Goal: Task Accomplishment & Management: Use online tool/utility

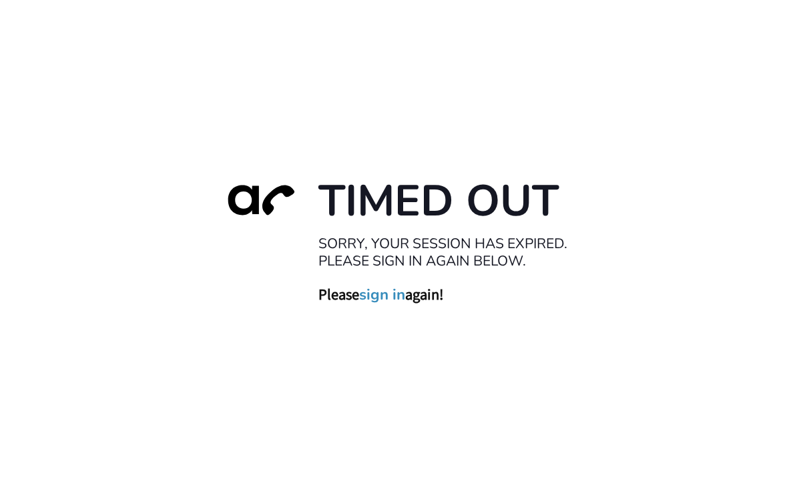
scroll to position [43, 0]
click at [392, 285] on link "sign in" at bounding box center [382, 294] width 46 height 19
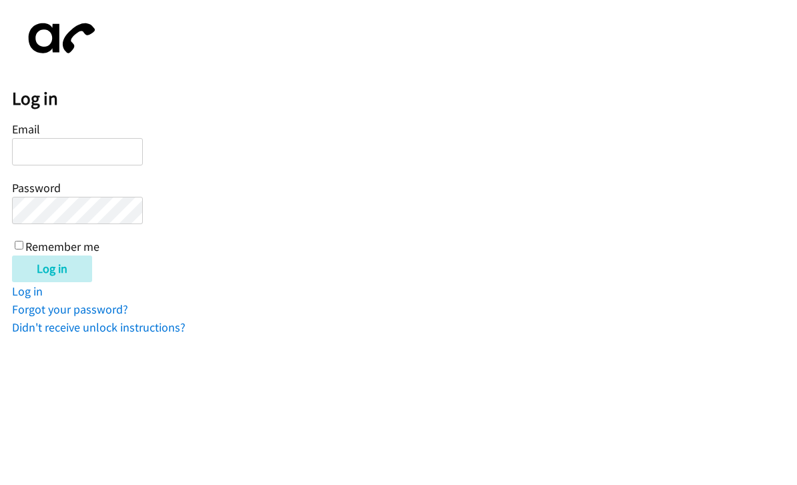
type input "[PERSON_NAME][EMAIL_ADDRESS][DOMAIN_NAME]"
click at [53, 268] on input "Log in" at bounding box center [52, 269] width 80 height 27
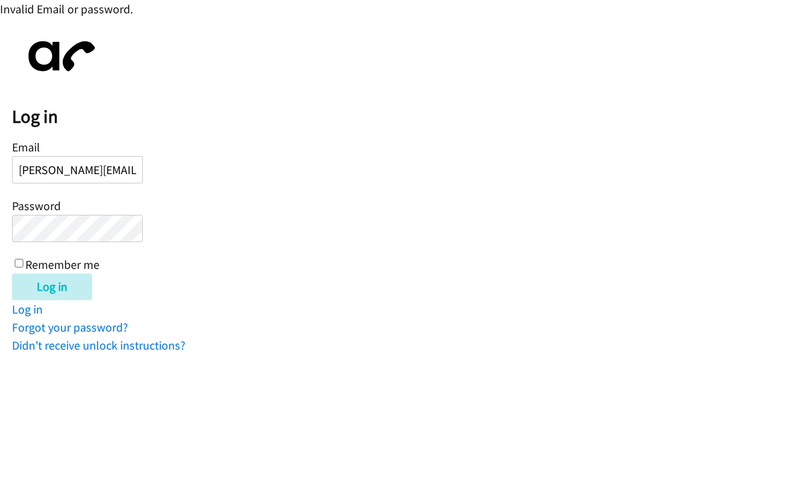
scroll to position [0, 20]
click at [73, 279] on input "Log in" at bounding box center [52, 287] width 80 height 27
click at [97, 326] on link "Forgot your password?" at bounding box center [70, 327] width 116 height 15
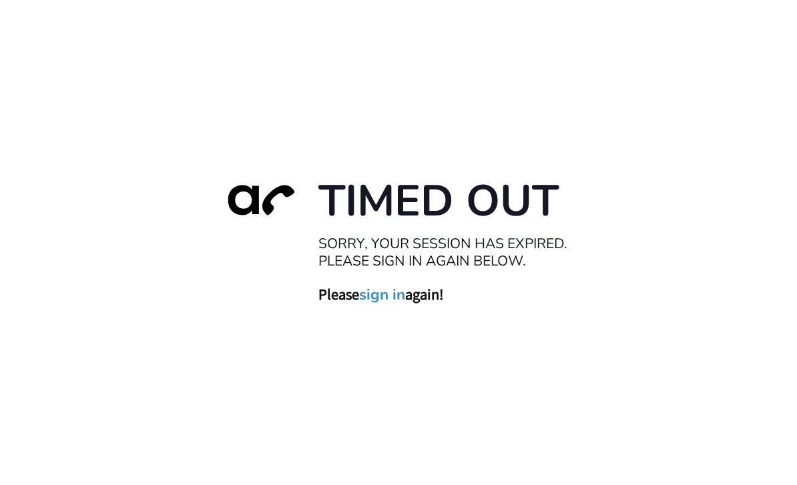
scroll to position [43, 0]
click at [376, 304] on link "sign in" at bounding box center [382, 294] width 46 height 19
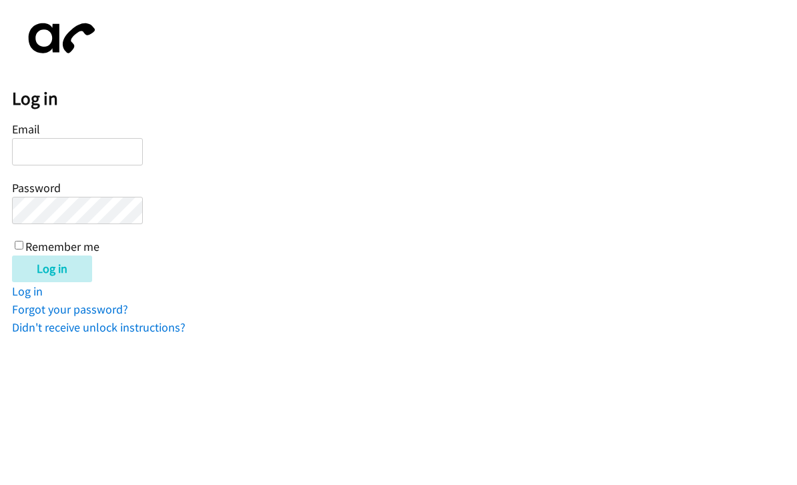
scroll to position [71, 0]
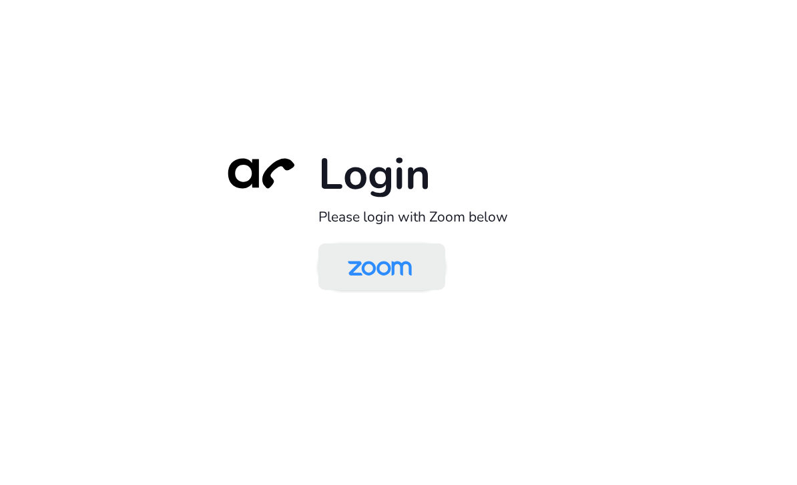
click at [394, 290] on img at bounding box center [380, 267] width 92 height 43
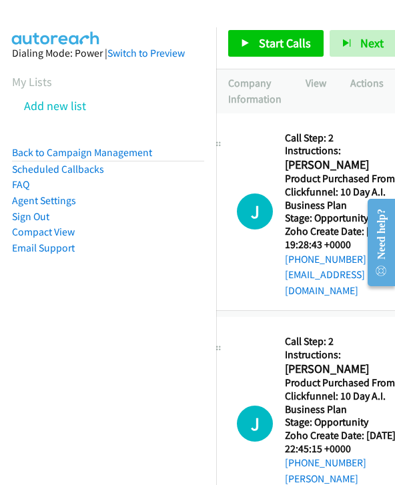
scroll to position [1, 31]
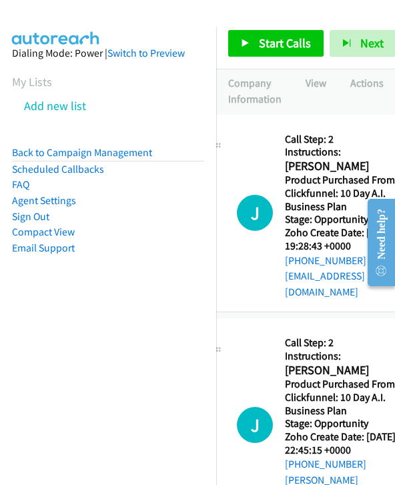
click at [288, 43] on span "Start Calls" at bounding box center [285, 42] width 52 height 15
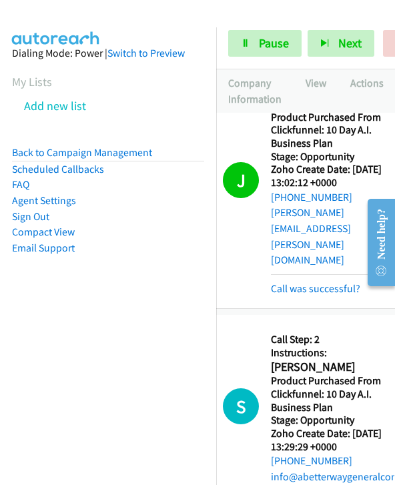
scroll to position [780, 46]
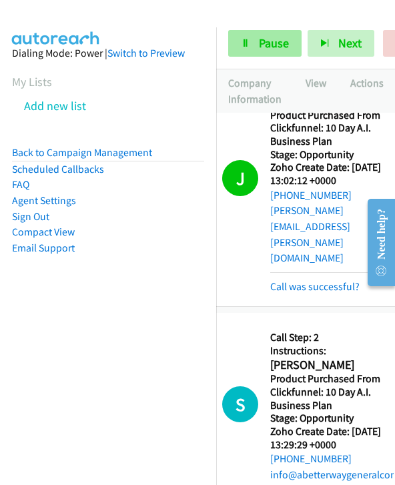
click at [261, 45] on span "Pause" at bounding box center [274, 42] width 30 height 15
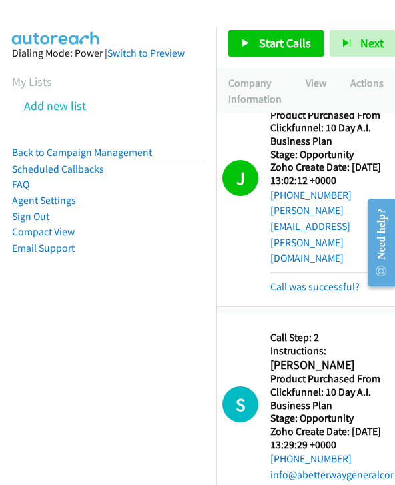
click at [284, 44] on span "Start Calls" at bounding box center [285, 42] width 52 height 15
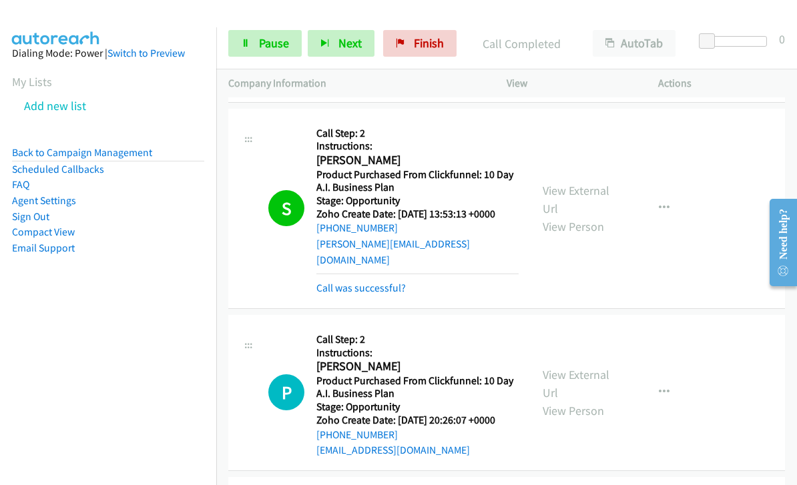
scroll to position [1536, 0]
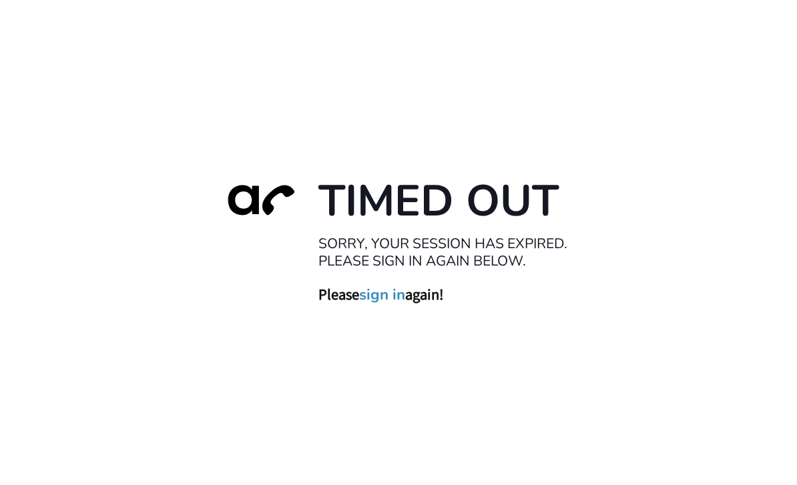
scroll to position [43, 0]
click at [397, 285] on link "sign in" at bounding box center [382, 294] width 46 height 19
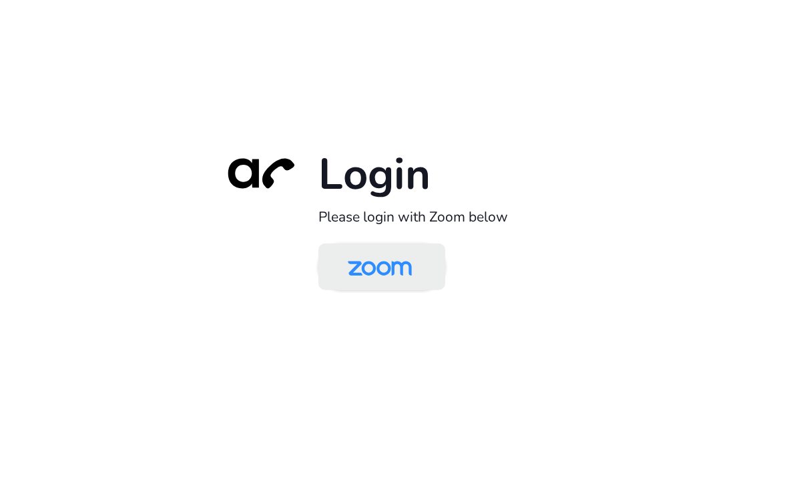
click at [397, 282] on img at bounding box center [380, 267] width 92 height 43
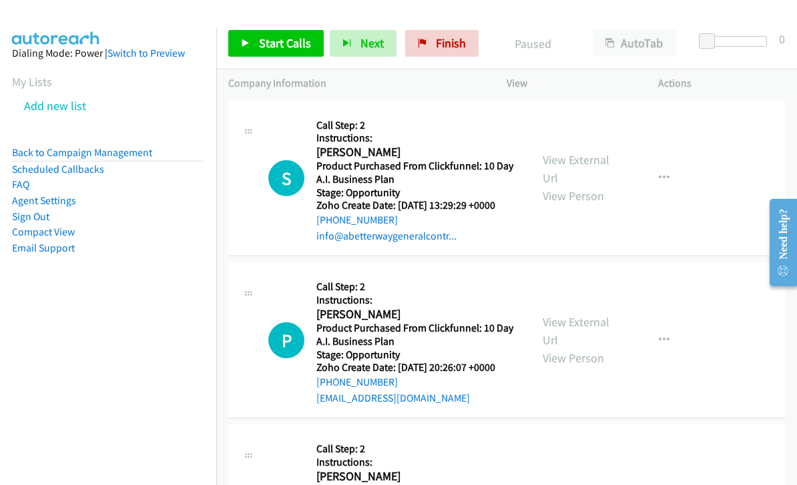
click at [284, 43] on span "Start Calls" at bounding box center [285, 42] width 52 height 15
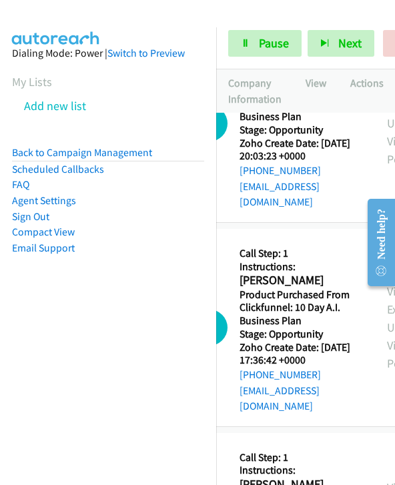
scroll to position [789, 77]
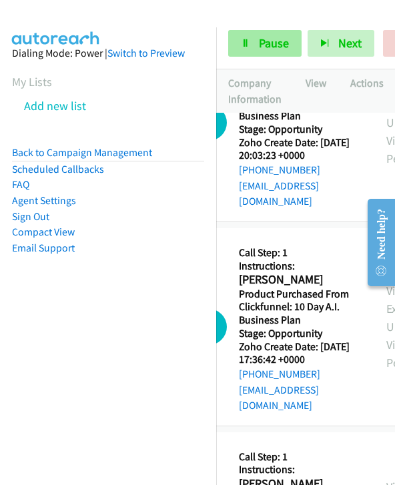
click at [278, 44] on span "Pause" at bounding box center [274, 42] width 30 height 15
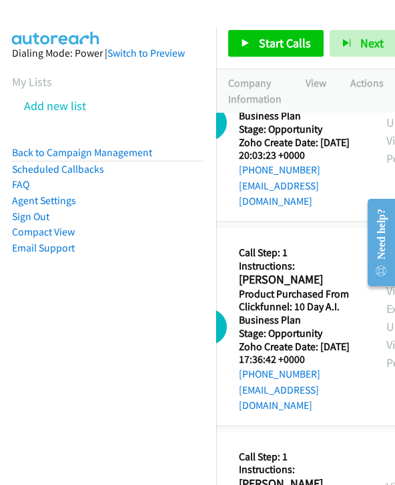
click at [284, 44] on span "Start Calls" at bounding box center [285, 42] width 52 height 15
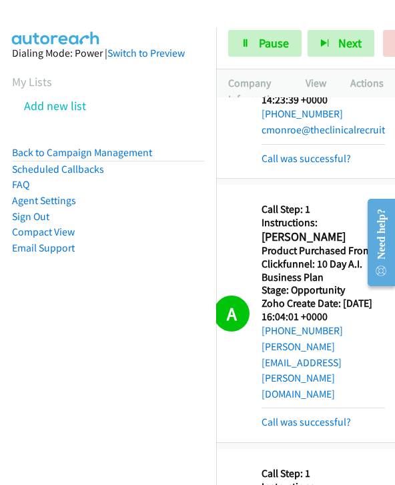
scroll to position [1266, 0]
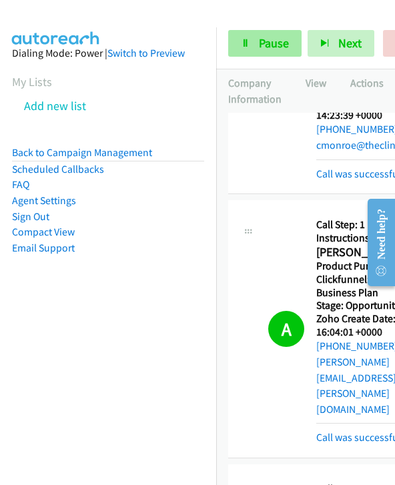
click at [273, 43] on span "Pause" at bounding box center [274, 42] width 30 height 15
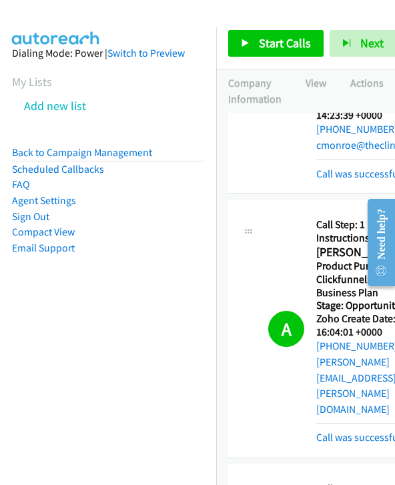
click at [272, 43] on span "Start Calls" at bounding box center [285, 42] width 52 height 15
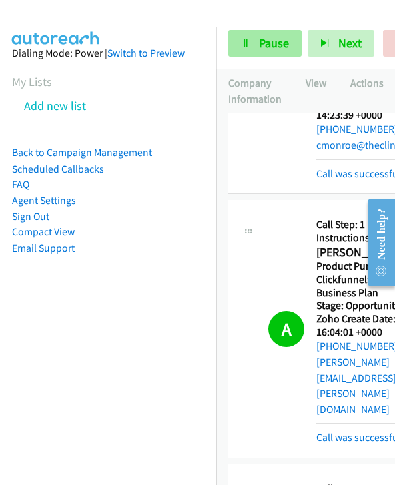
click at [279, 40] on span "Pause" at bounding box center [274, 42] width 30 height 15
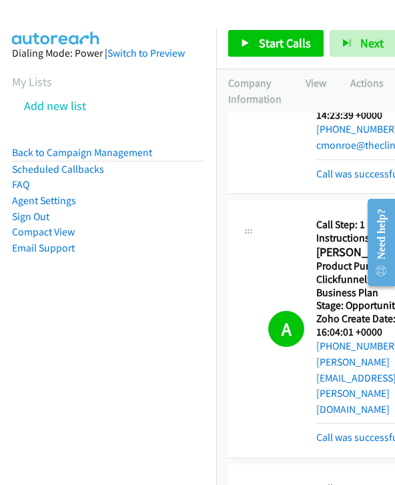
click at [272, 41] on span "Start Calls" at bounding box center [285, 42] width 52 height 15
click at [288, 37] on span "Start Calls" at bounding box center [285, 42] width 52 height 15
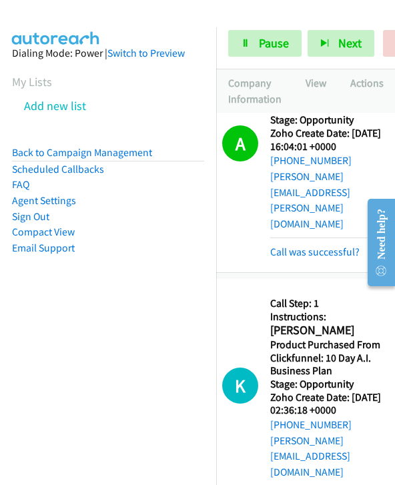
scroll to position [1452, 46]
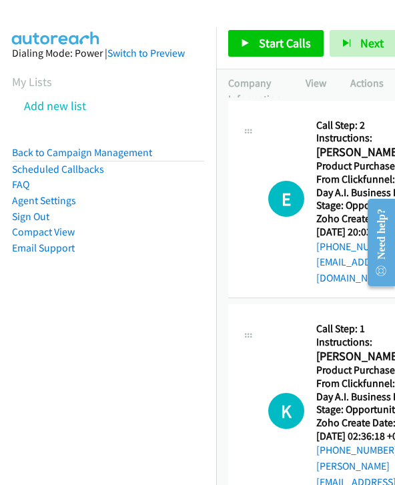
click at [284, 37] on span "Start Calls" at bounding box center [285, 42] width 52 height 15
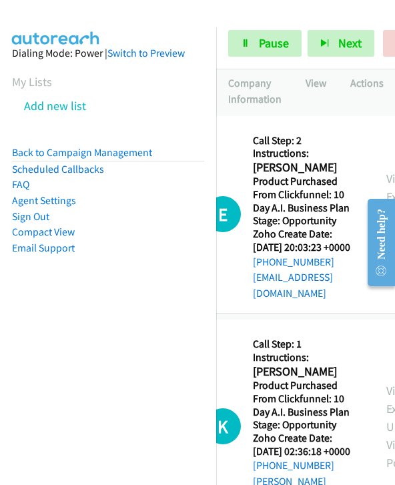
scroll to position [0, 64]
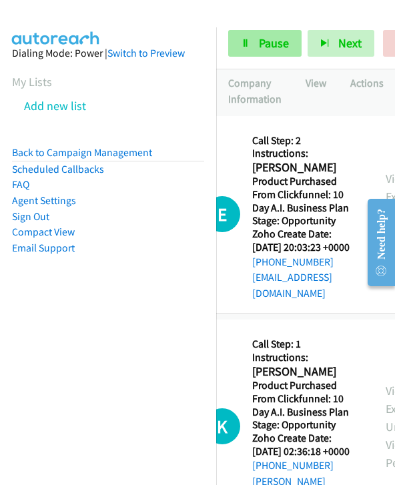
click at [272, 49] on span "Pause" at bounding box center [274, 42] width 30 height 15
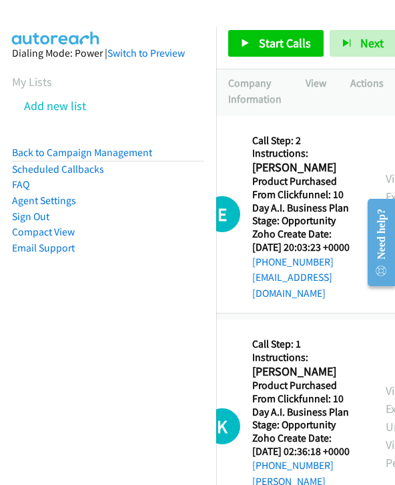
scroll to position [0, 0]
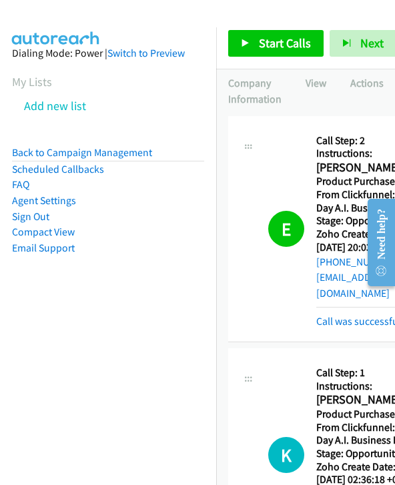
click at [278, 44] on span "Start Calls" at bounding box center [285, 42] width 52 height 15
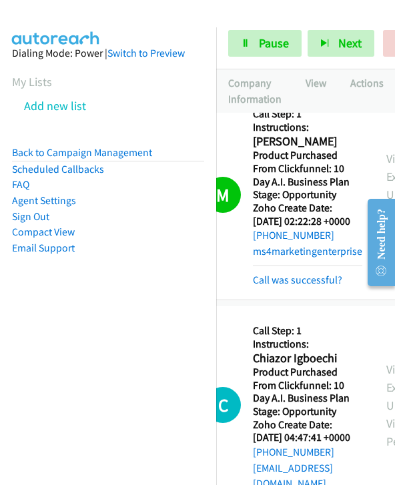
scroll to position [2148, 63]
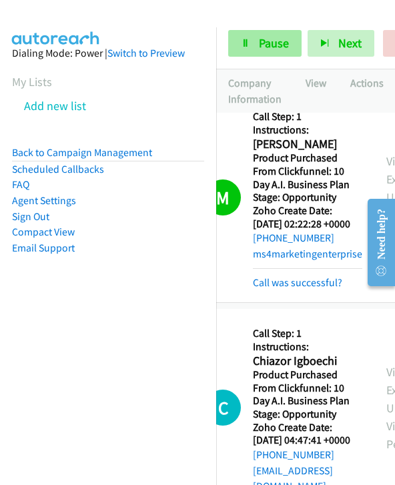
click at [278, 50] on span "Pause" at bounding box center [274, 42] width 30 height 15
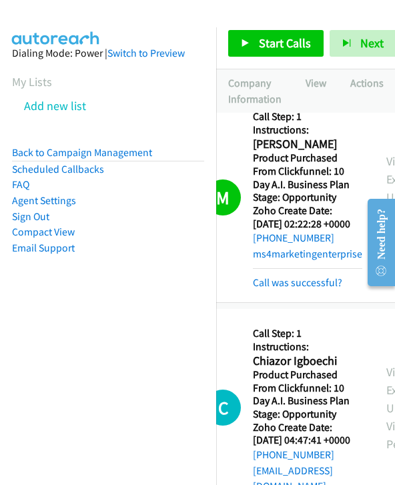
click at [270, 47] on span "Start Calls" at bounding box center [285, 42] width 52 height 15
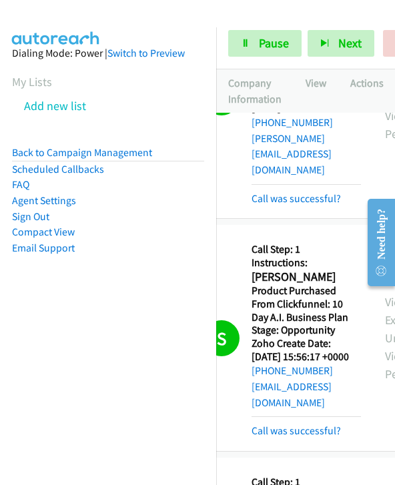
scroll to position [1566, 72]
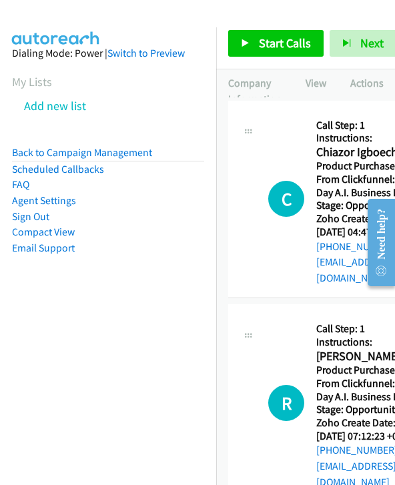
click at [289, 45] on span "Start Calls" at bounding box center [285, 42] width 52 height 15
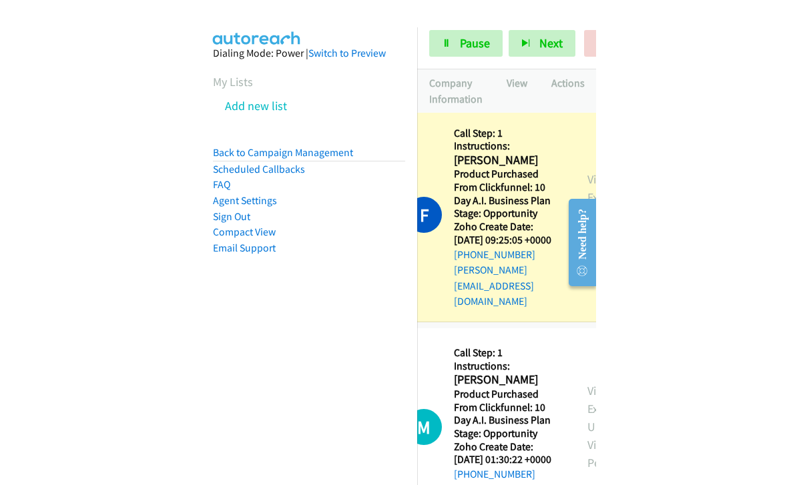
scroll to position [474, 64]
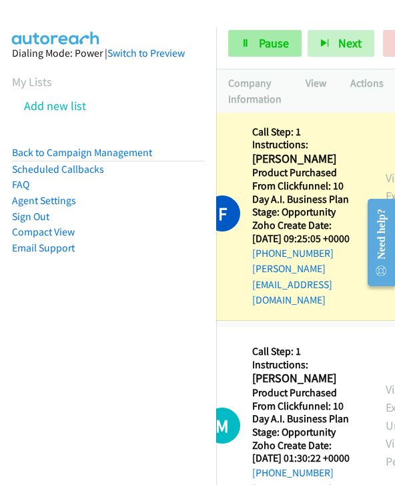
click at [272, 42] on span "Pause" at bounding box center [274, 42] width 30 height 15
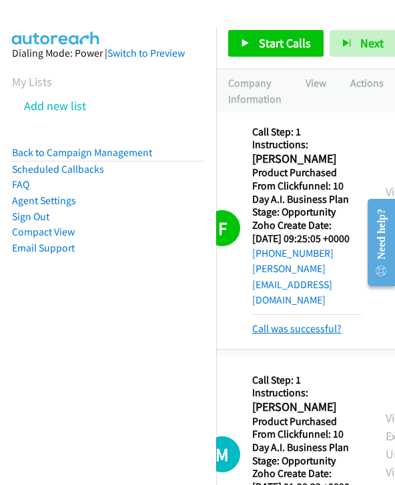
click at [320, 329] on link "Call was successful?" at bounding box center [296, 328] width 89 height 13
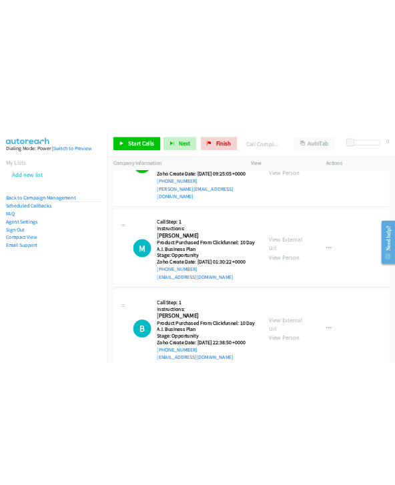
scroll to position [485, 0]
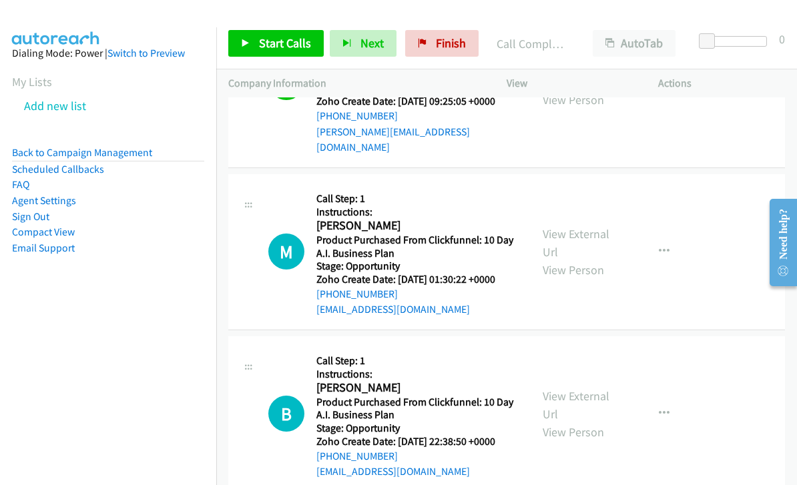
click at [280, 49] on span "Start Calls" at bounding box center [285, 42] width 52 height 15
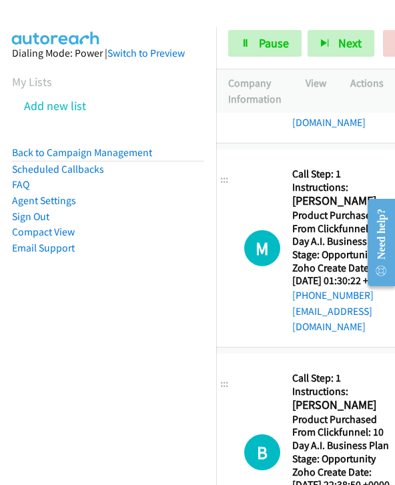
scroll to position [654, 24]
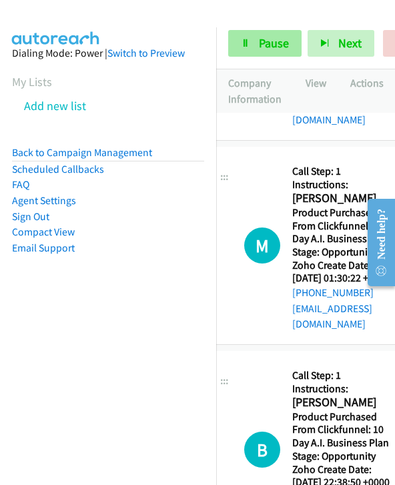
click at [270, 45] on span "Pause" at bounding box center [274, 42] width 30 height 15
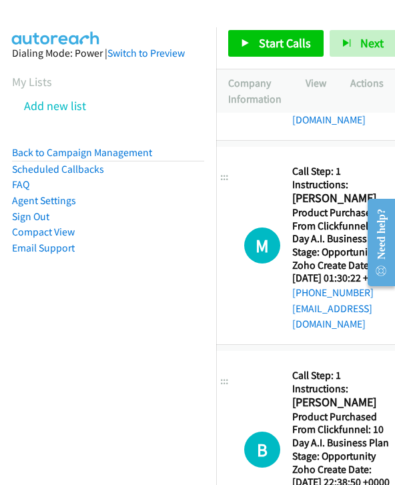
click at [284, 45] on span "Start Calls" at bounding box center [285, 42] width 52 height 15
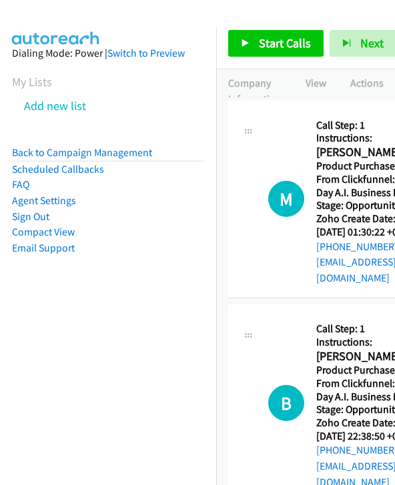
click at [283, 41] on span "Start Calls" at bounding box center [285, 42] width 52 height 15
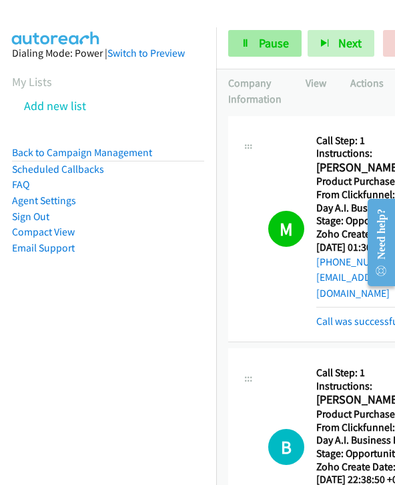
click at [271, 47] on span "Pause" at bounding box center [274, 42] width 30 height 15
